Goal: Download file/media

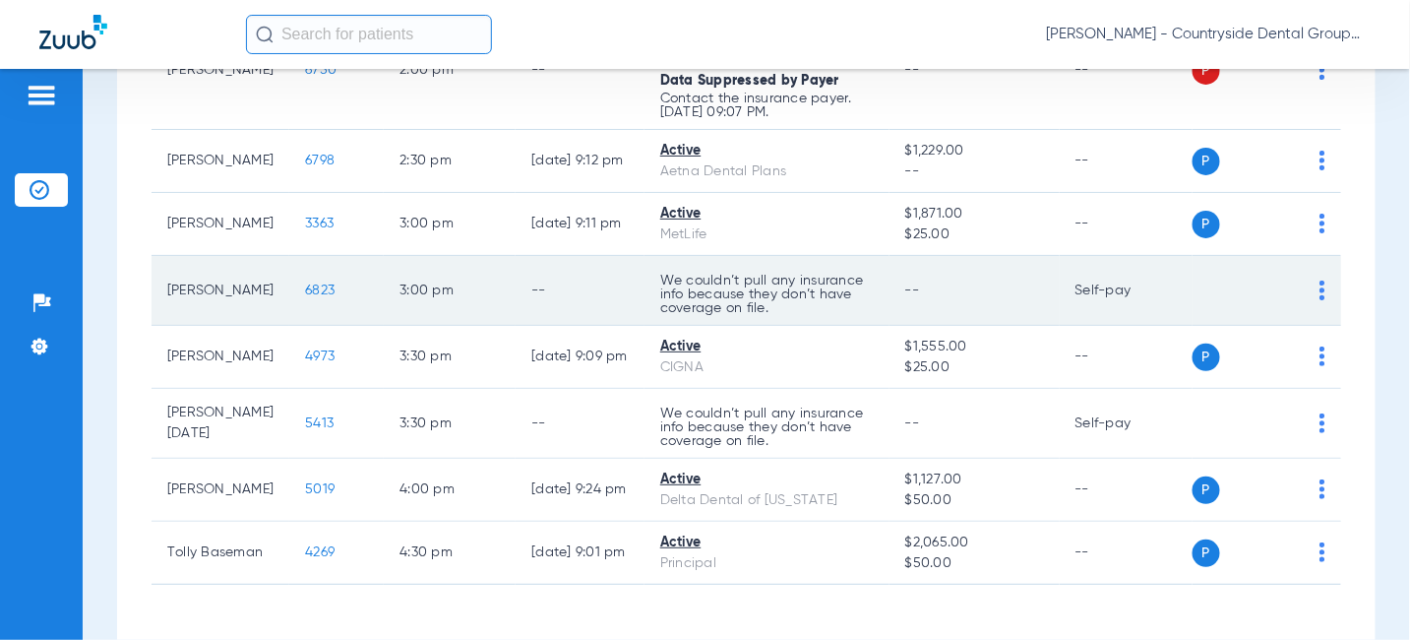
scroll to position [1024, 0]
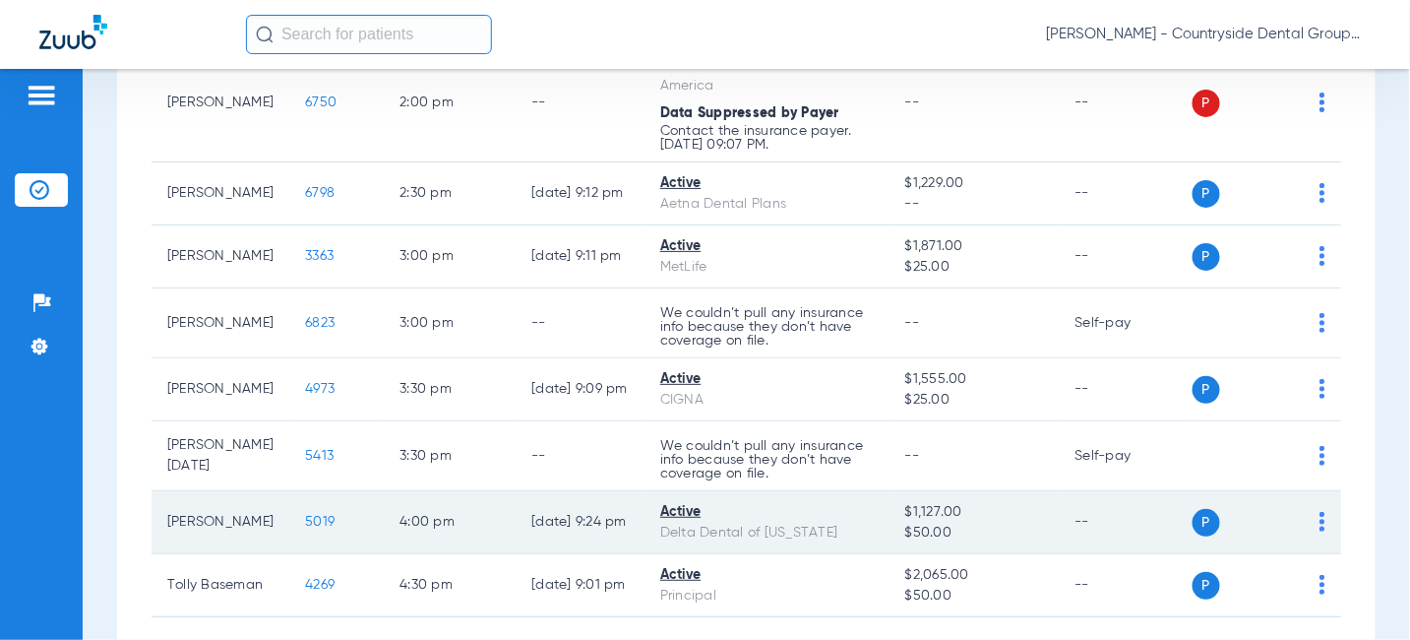
click at [305, 515] on span "5019" at bounding box center [320, 522] width 30 height 14
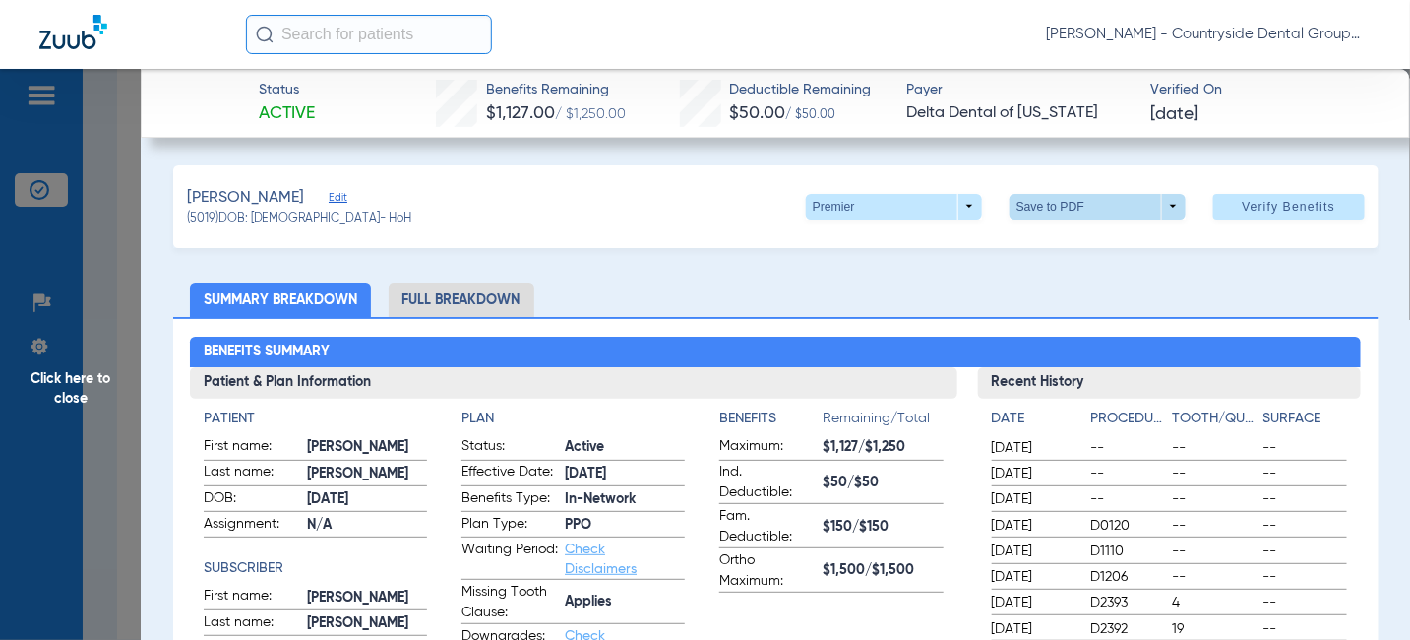
click at [1099, 211] on span at bounding box center [1097, 206] width 47 height 47
click at [1096, 238] on span "Save to PDF" at bounding box center [1091, 245] width 78 height 14
click at [74, 389] on span "Click here to close" at bounding box center [70, 389] width 141 height 640
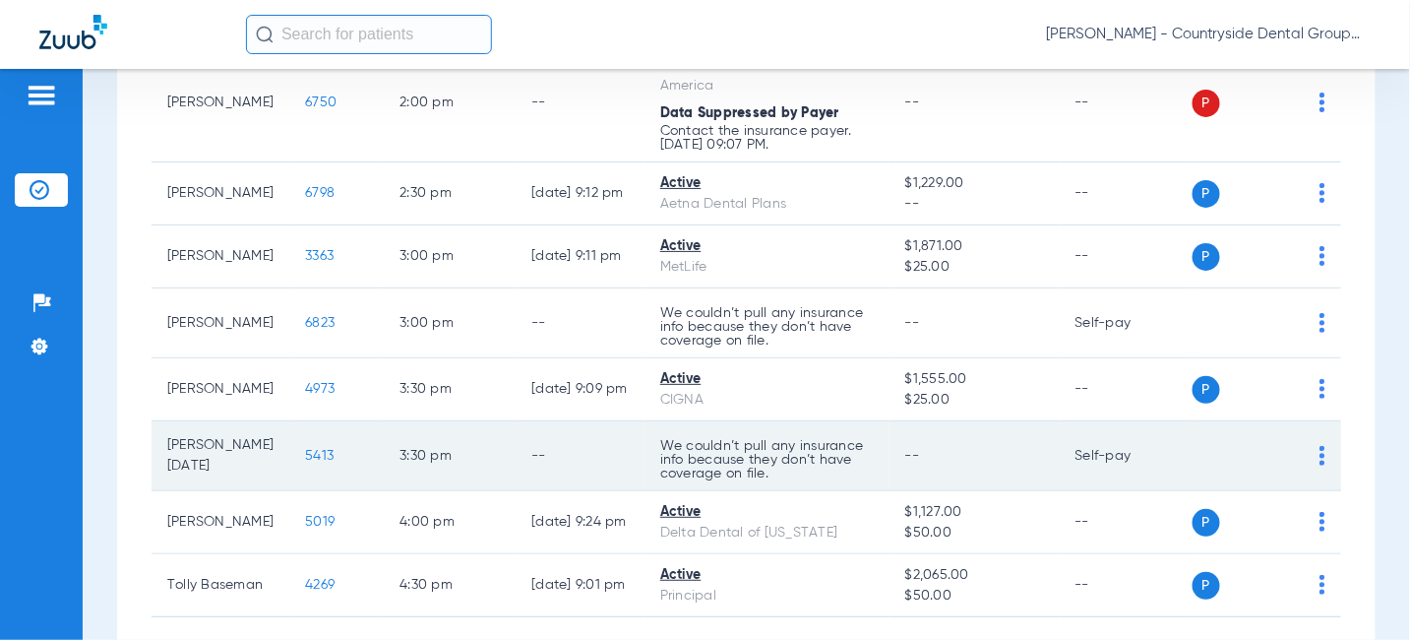
scroll to position [827, 0]
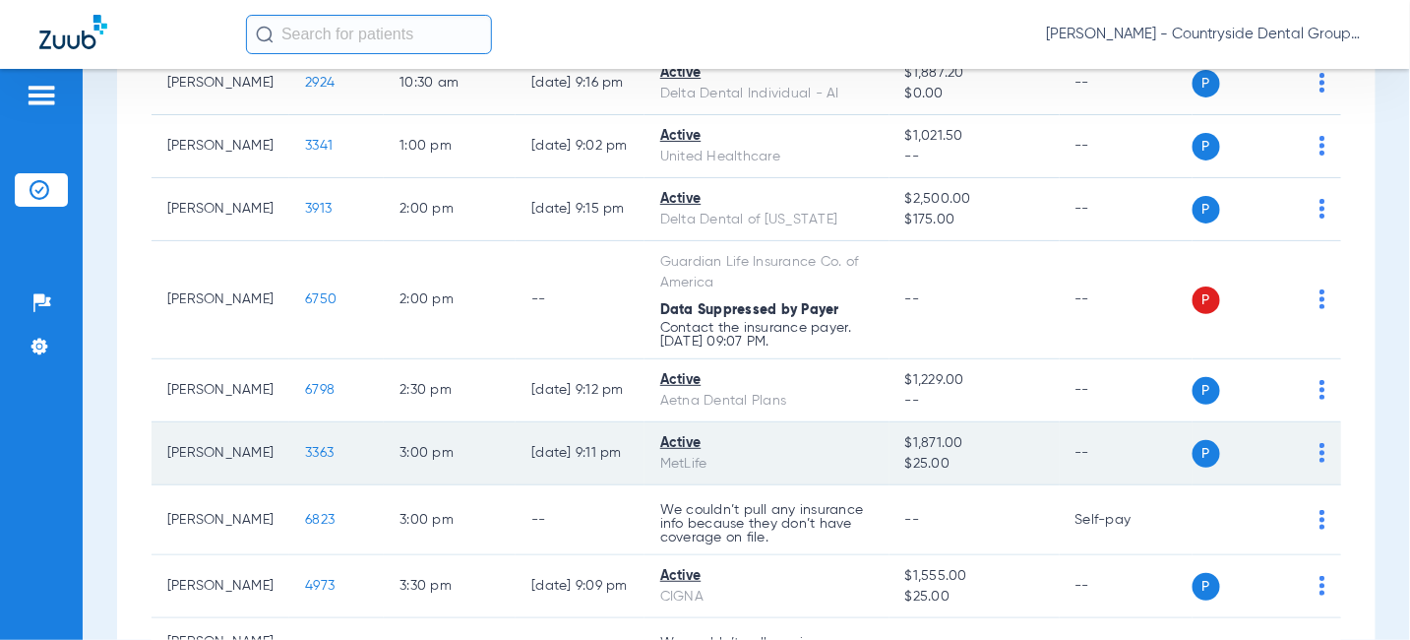
click at [305, 446] on span "3363" at bounding box center [319, 453] width 29 height 14
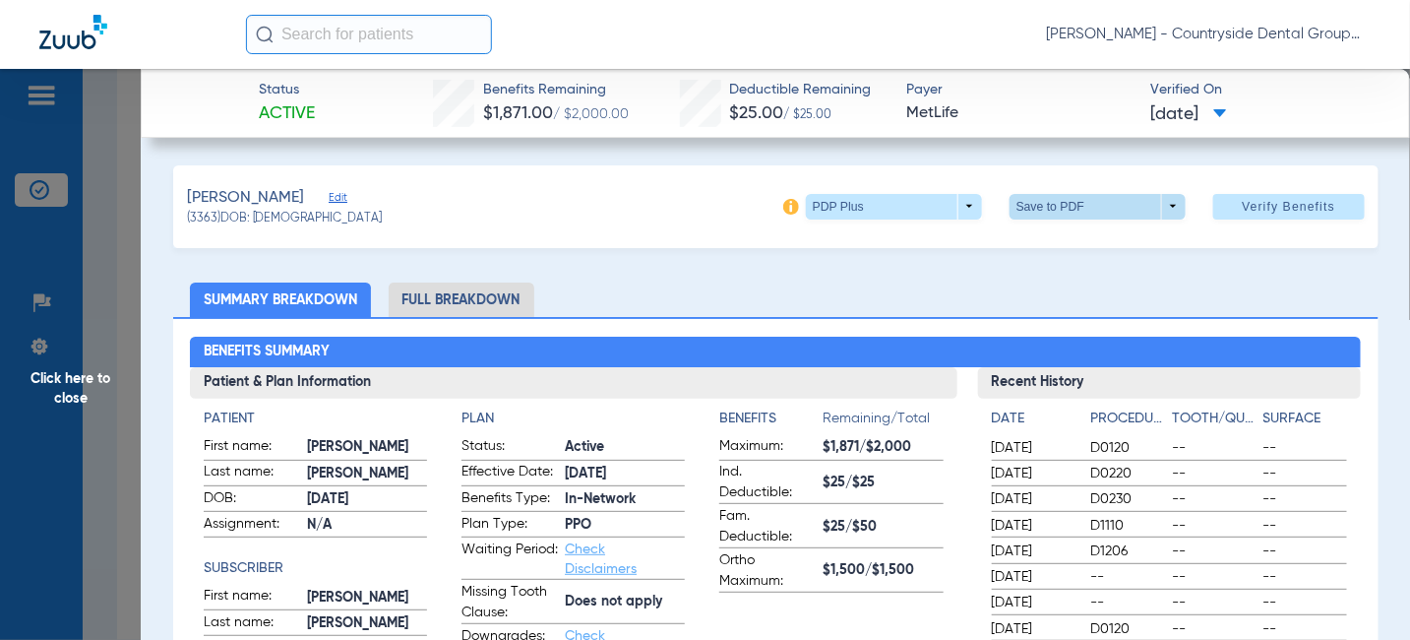
click at [1152, 211] on span at bounding box center [1098, 207] width 176 height 26
click at [1094, 238] on span "Save to PDF" at bounding box center [1091, 245] width 78 height 14
click at [74, 380] on span "Click here to close" at bounding box center [70, 389] width 141 height 640
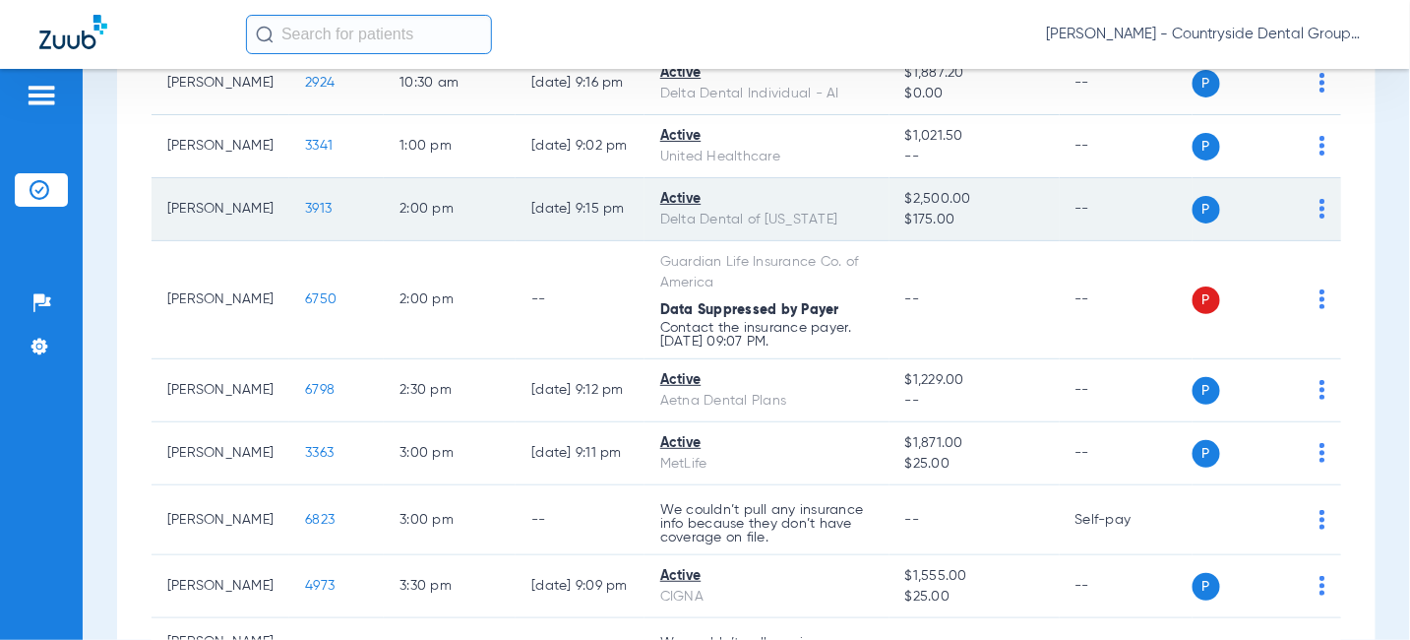
click at [305, 207] on span "3913" at bounding box center [318, 209] width 27 height 14
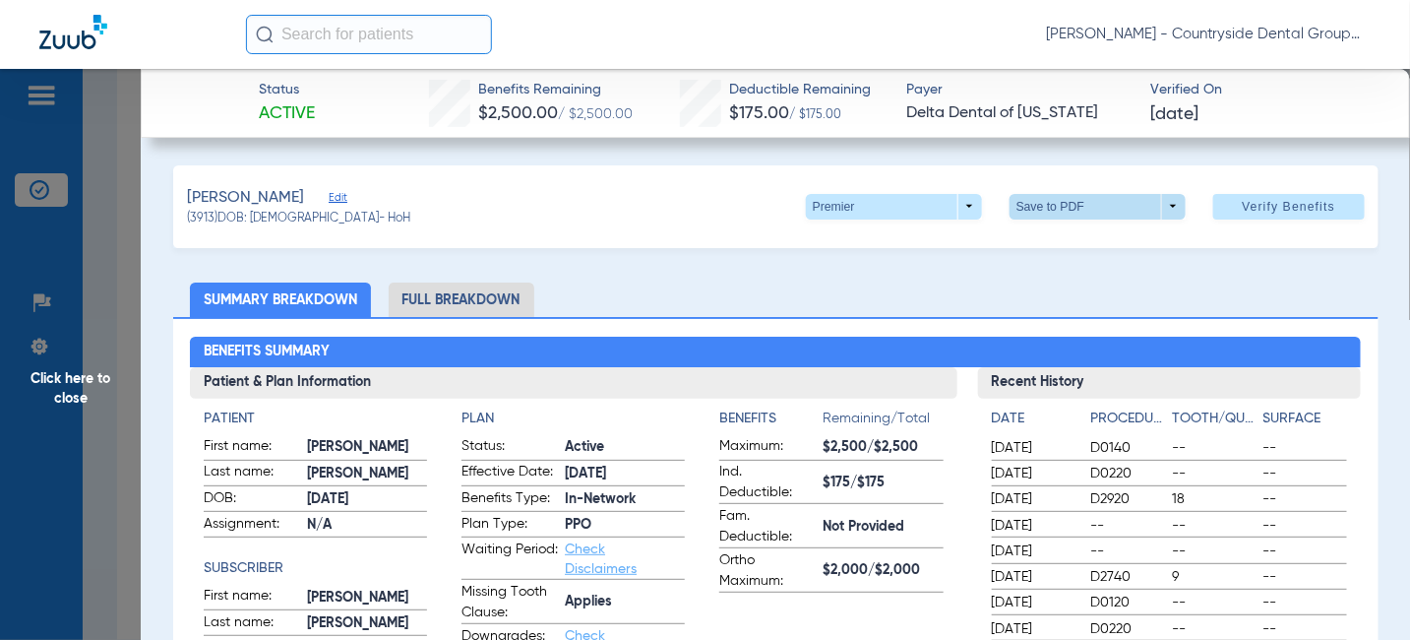
click at [1083, 211] on span at bounding box center [1097, 206] width 47 height 47
click at [1039, 254] on button "insert_drive_file Save to PDF" at bounding box center [1071, 244] width 149 height 39
click at [58, 382] on span "Click here to close" at bounding box center [70, 389] width 141 height 640
